Goal: Transaction & Acquisition: Purchase product/service

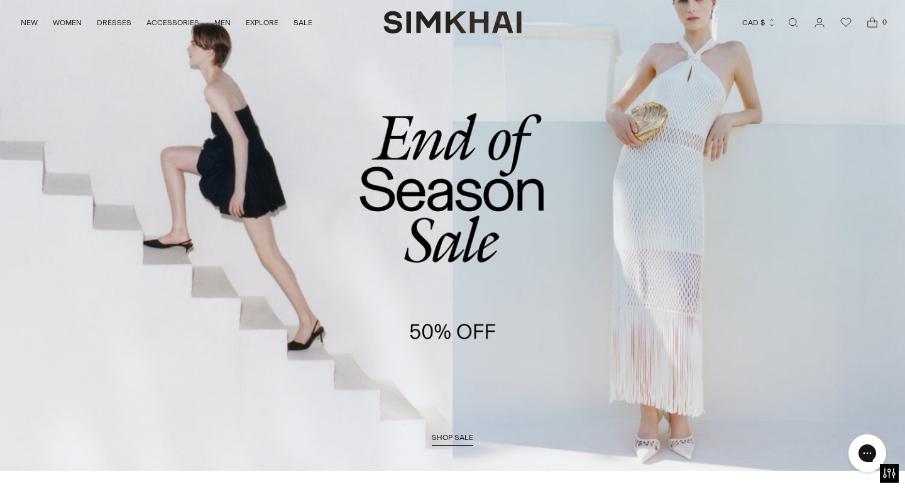
click at [445, 261] on link "/collections/sale" at bounding box center [452, 211] width 905 height 519
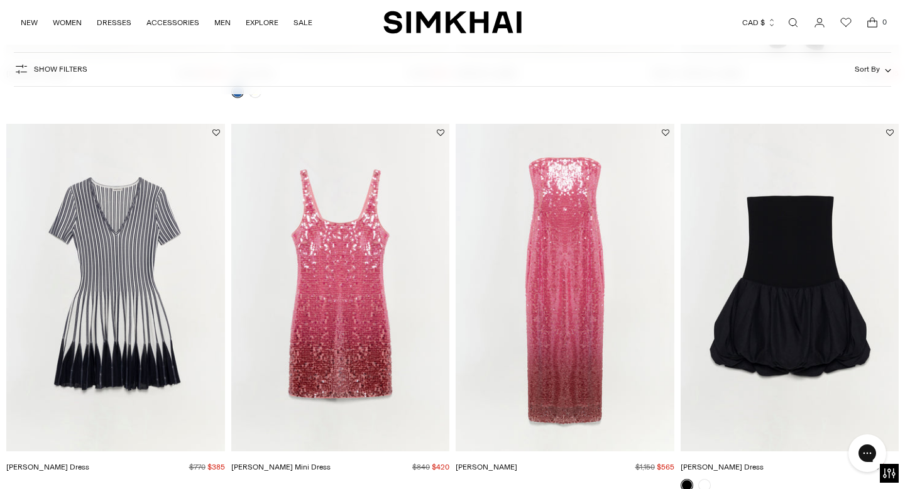
scroll to position [2062, 0]
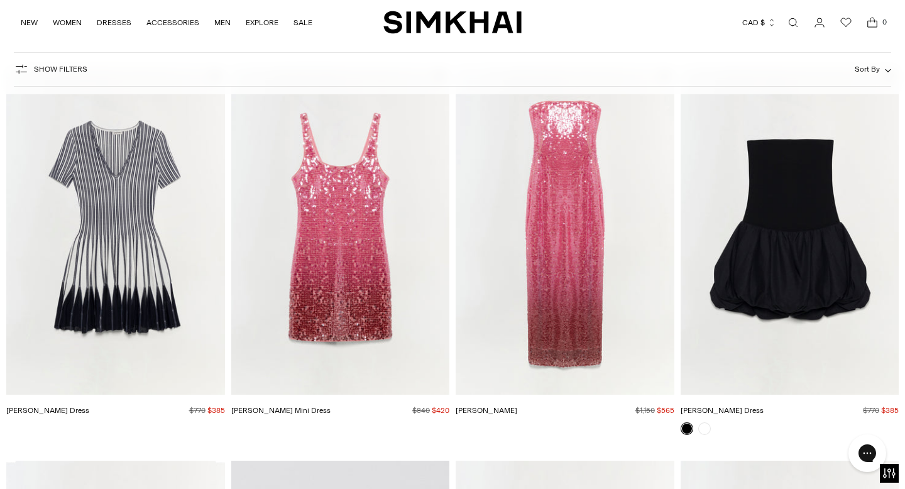
click at [0, 0] on img "Alayna Sequin Mini Dress" at bounding box center [0, 0] width 0 height 0
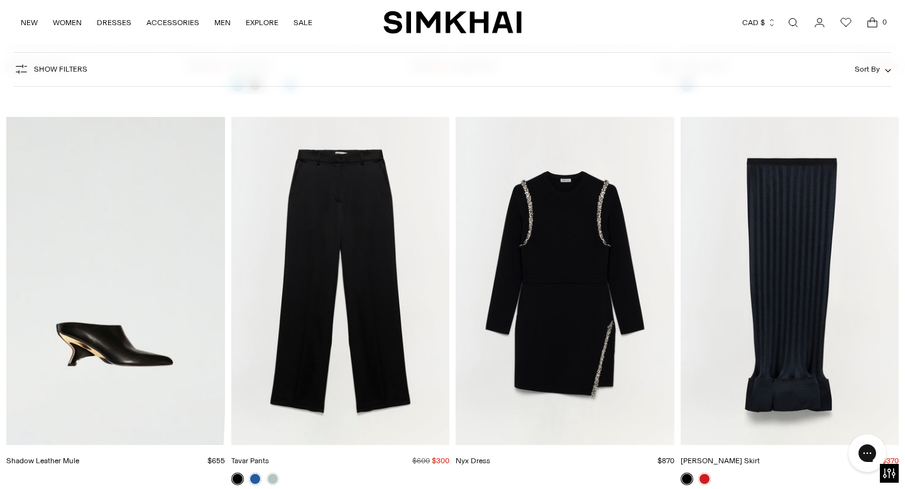
scroll to position [15359, 0]
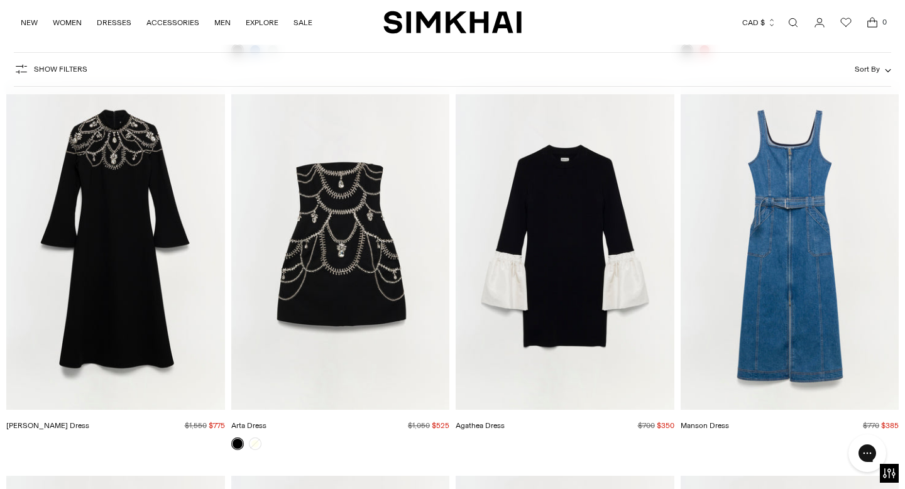
click at [0, 0] on img "Arta Dress" at bounding box center [0, 0] width 0 height 0
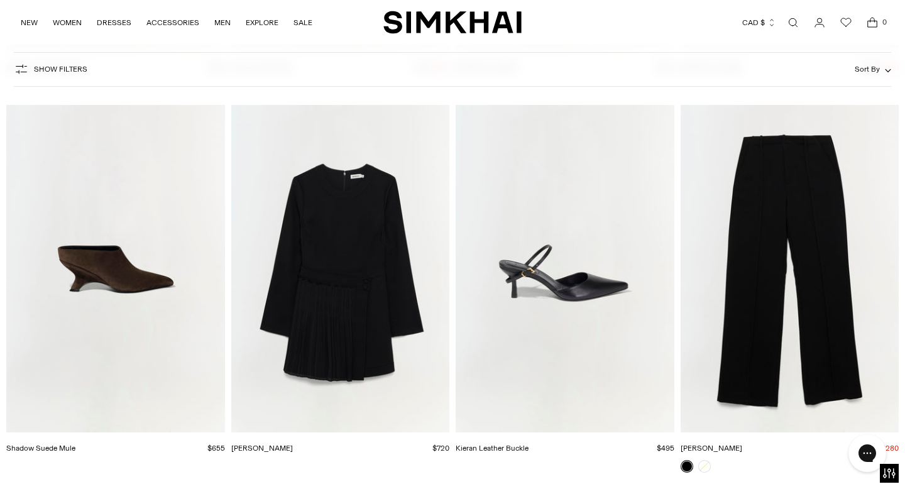
scroll to position [20436, 0]
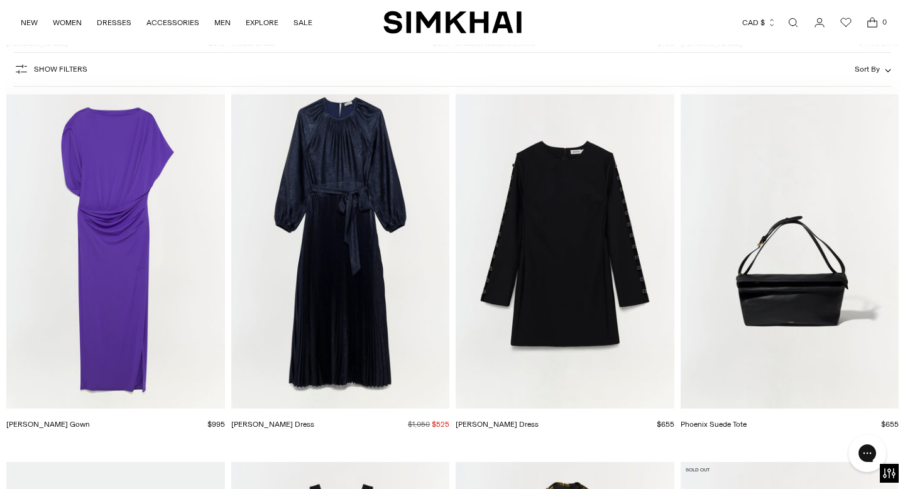
click at [40, 70] on span "Show Filters" at bounding box center [60, 69] width 53 height 9
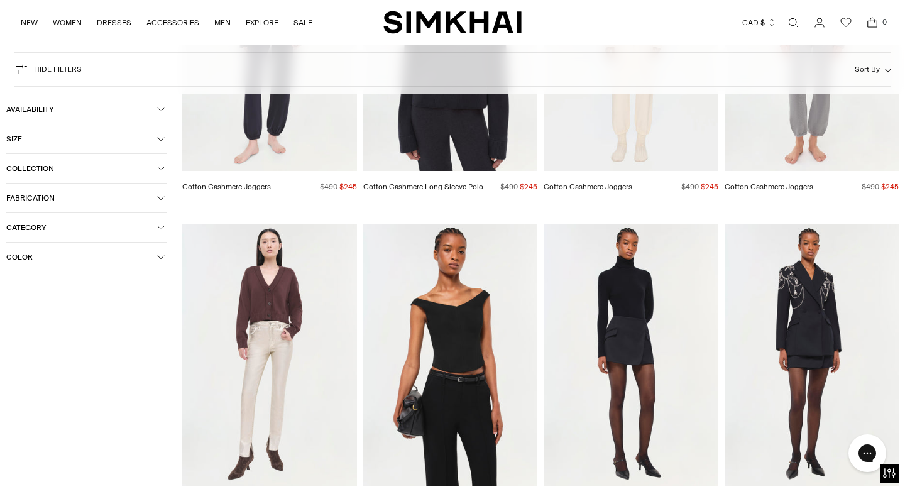
click at [29, 133] on button "Size" at bounding box center [86, 138] width 160 height 29
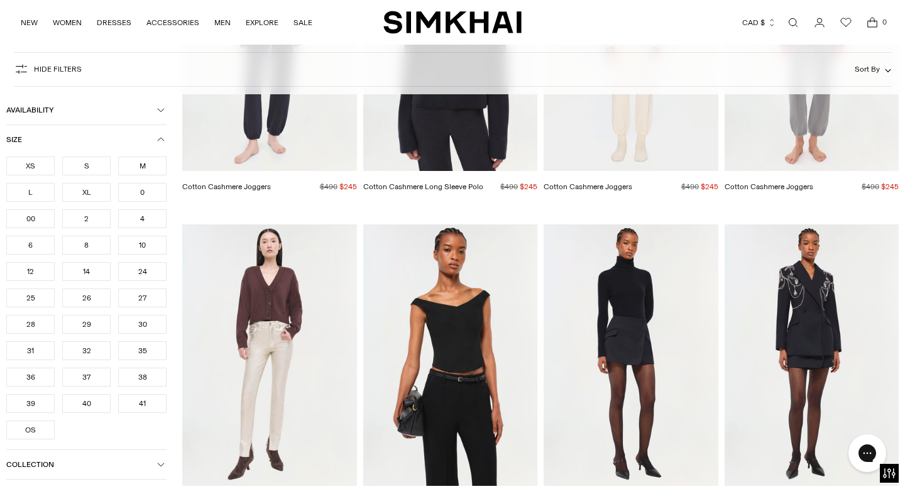
click at [87, 247] on div "8" at bounding box center [86, 245] width 48 height 19
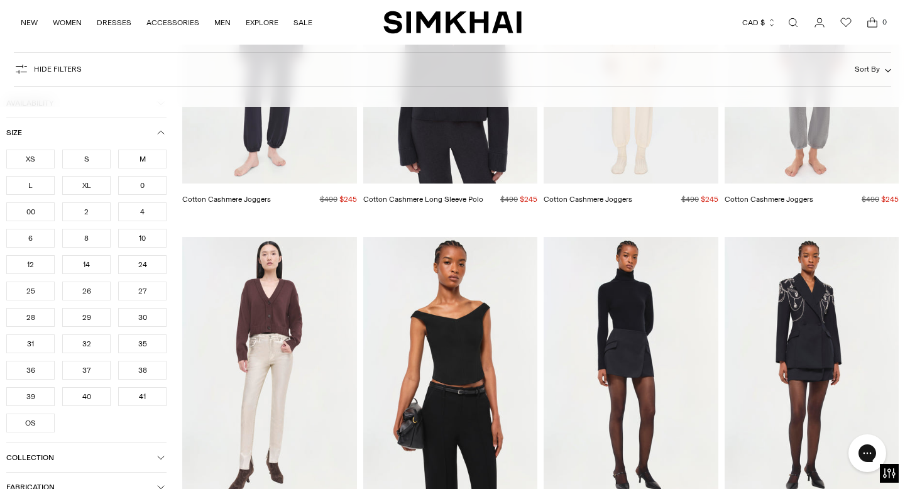
scroll to position [20449, 0]
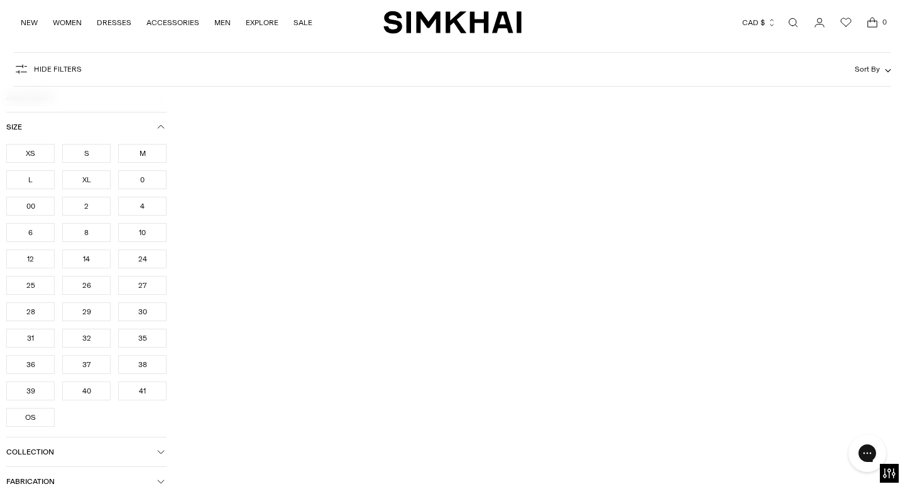
click at [148, 152] on div "M" at bounding box center [142, 153] width 48 height 19
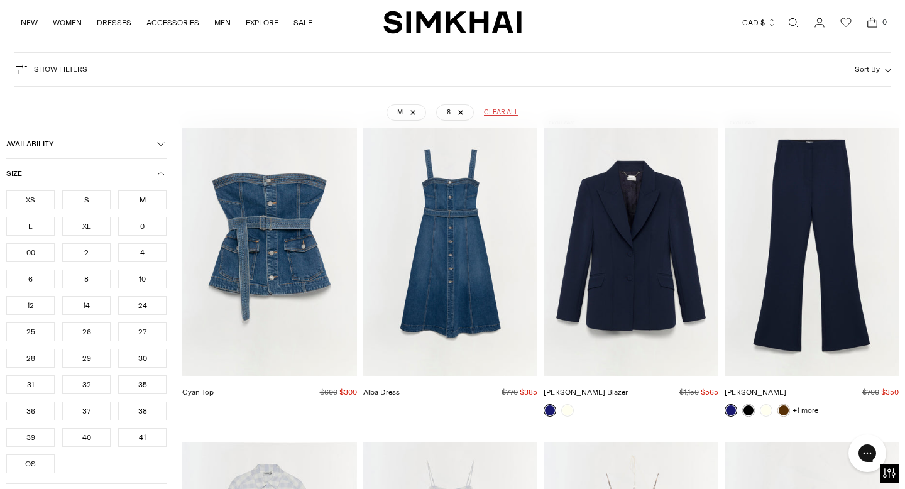
scroll to position [93, 0]
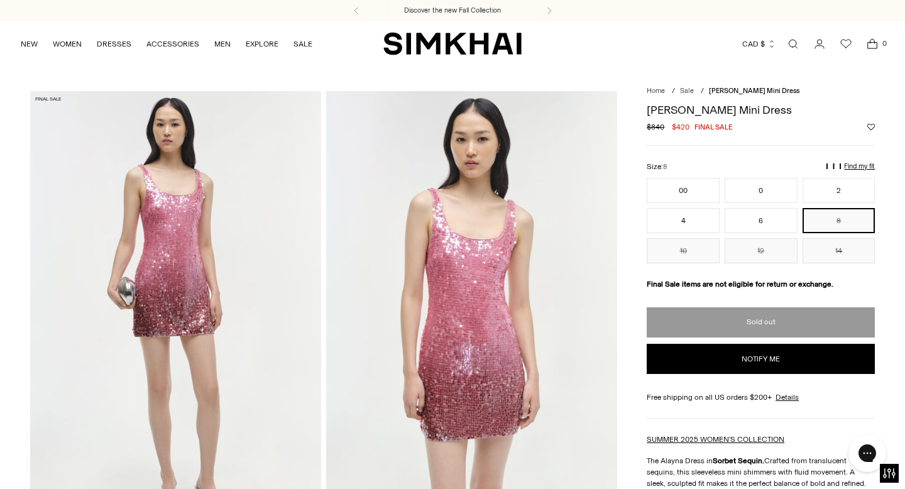
click at [830, 226] on button "8" at bounding box center [838, 220] width 73 height 25
click at [778, 224] on button "6" at bounding box center [760, 220] width 73 height 25
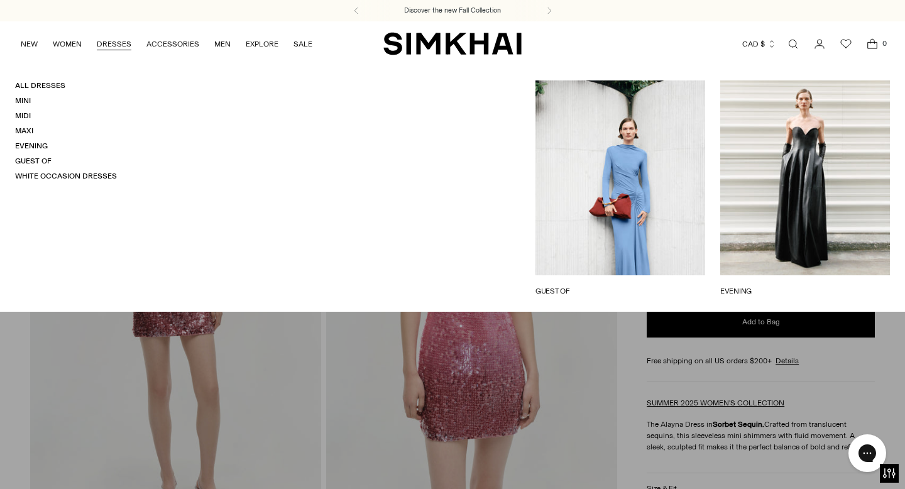
click at [122, 46] on link "DRESSES" at bounding box center [114, 44] width 35 height 28
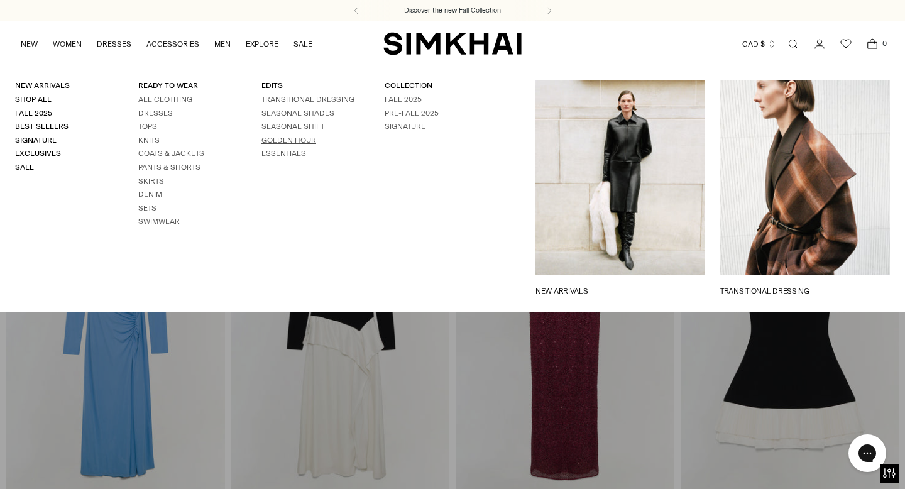
click at [303, 142] on link "GOLDEN HOUR" at bounding box center [288, 140] width 55 height 9
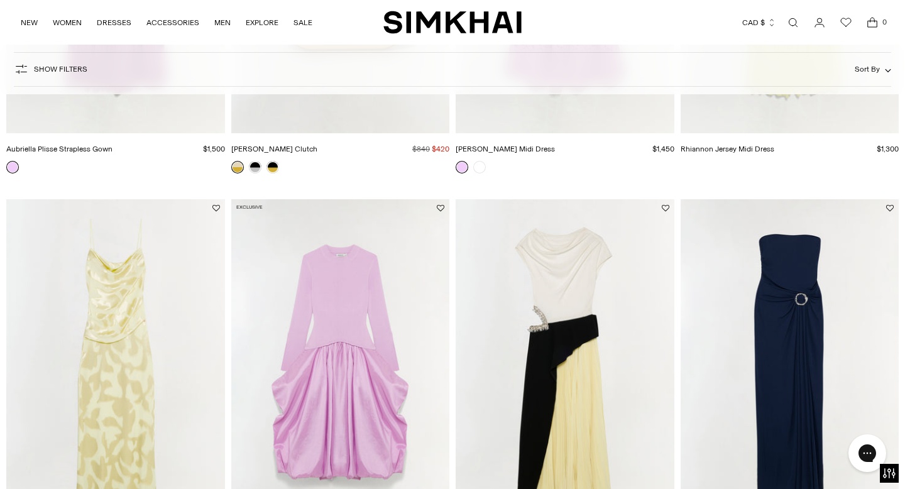
scroll to position [828, 0]
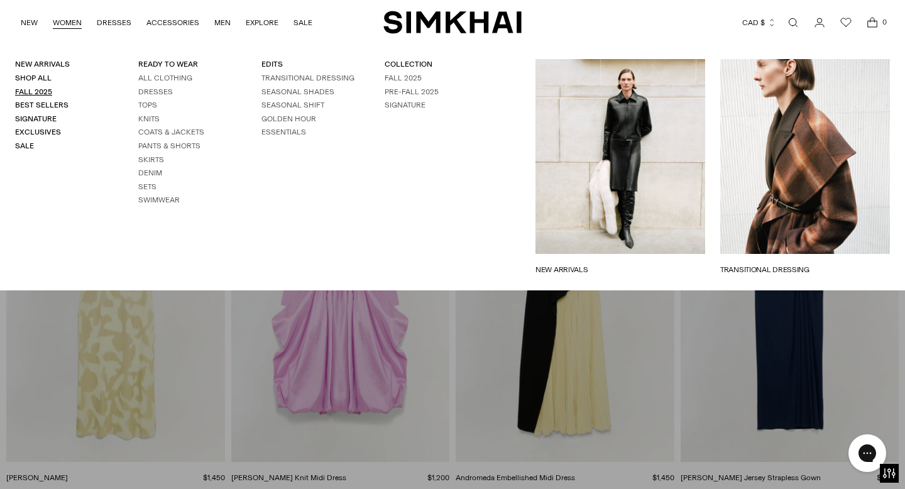
click at [43, 89] on link "Fall 2025" at bounding box center [33, 91] width 37 height 9
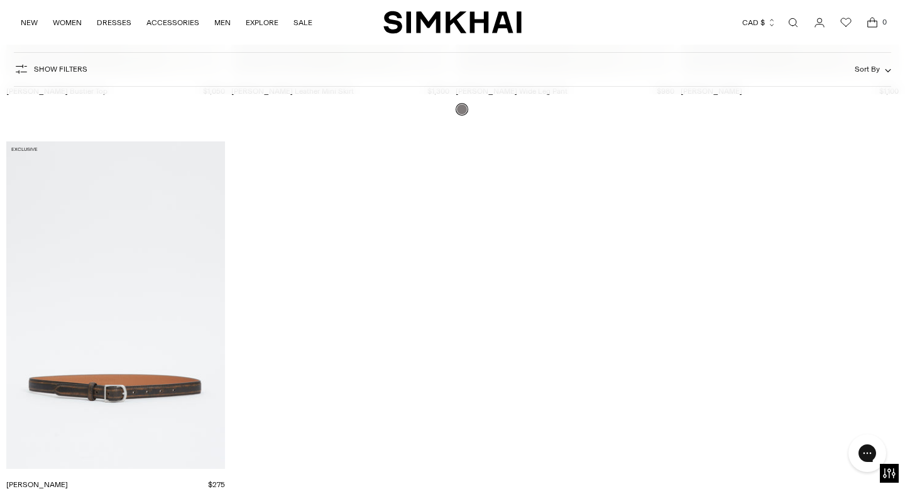
scroll to position [14452, 0]
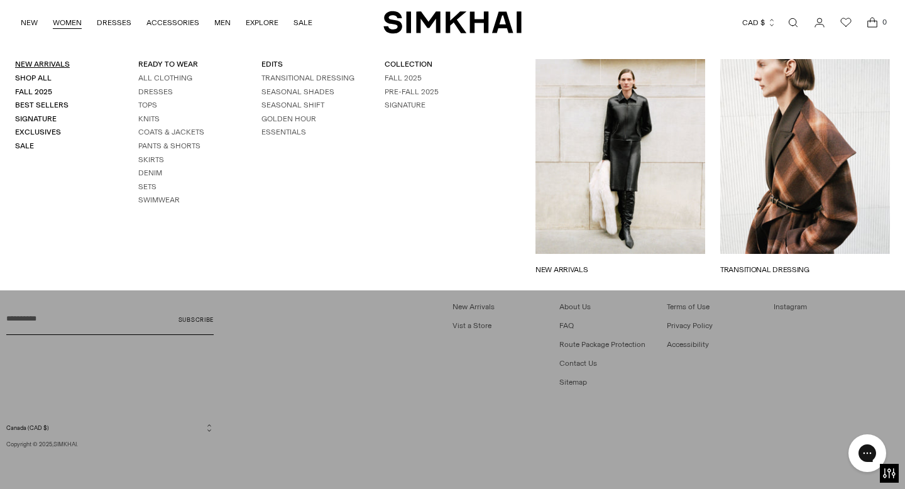
click at [55, 66] on link "New Arrivals" at bounding box center [42, 64] width 55 height 9
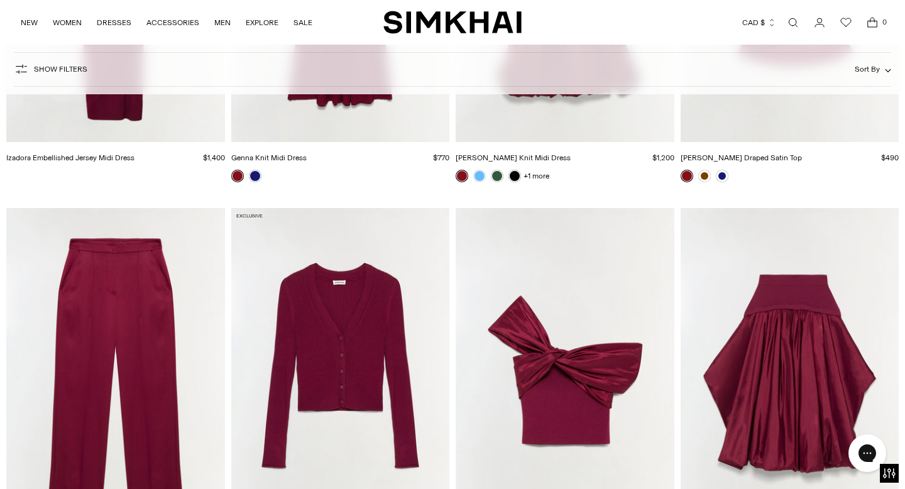
scroll to position [7144, 0]
